Goal: Information Seeking & Learning: Check status

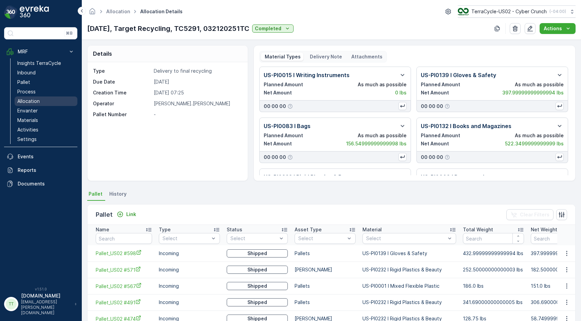
click at [41, 101] on link "Allocation" at bounding box center [46, 100] width 63 height 9
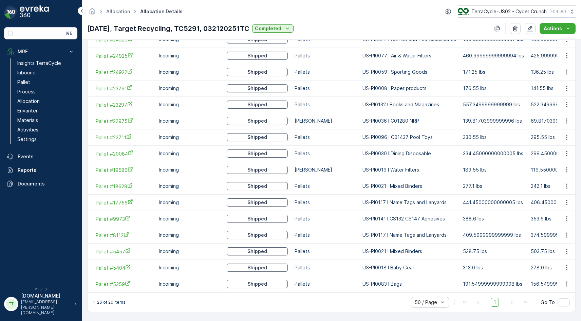
scroll to position [380, 0]
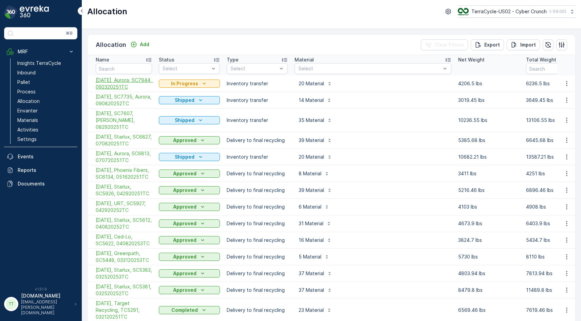
click at [123, 80] on span "[DATE], Aurora, SC7944, 092320251TC" at bounding box center [124, 84] width 56 height 14
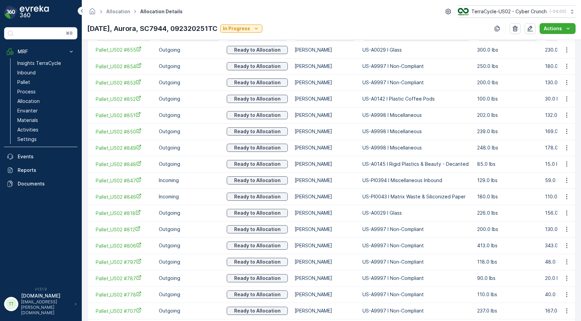
scroll to position [461, 0]
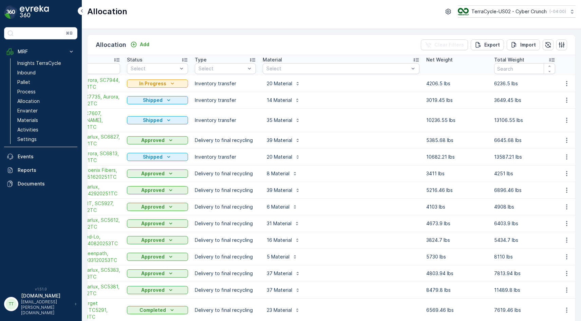
scroll to position [0, 71]
